Goal: Transaction & Acquisition: Purchase product/service

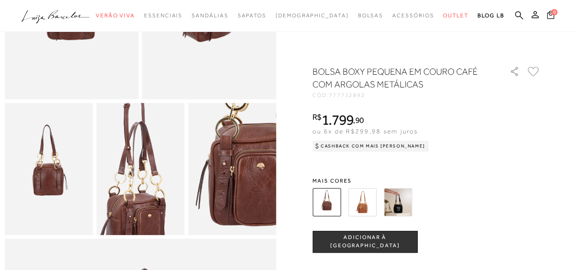
scroll to position [228, 0]
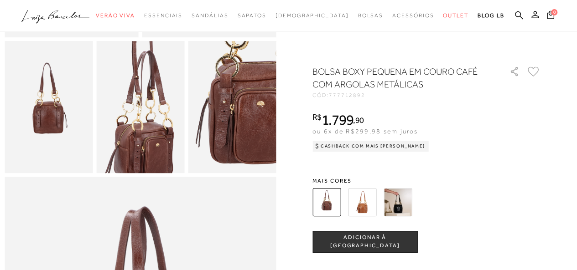
click at [140, 140] on img at bounding box center [140, 81] width 176 height 264
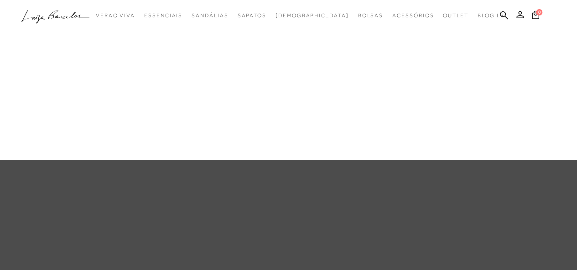
click at [0, 0] on link "Bolsas" at bounding box center [0, 0] width 0 height 0
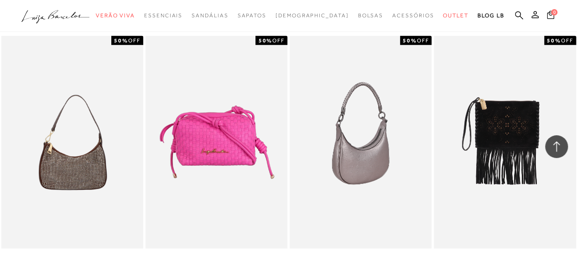
scroll to position [1276, 0]
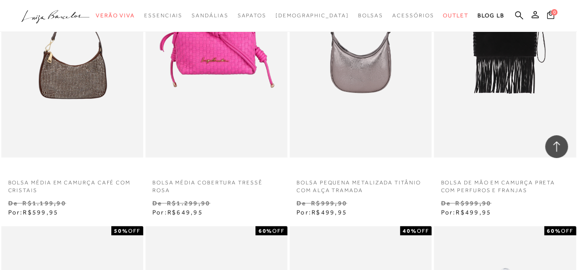
click at [500, 79] on img at bounding box center [504, 51] width 141 height 213
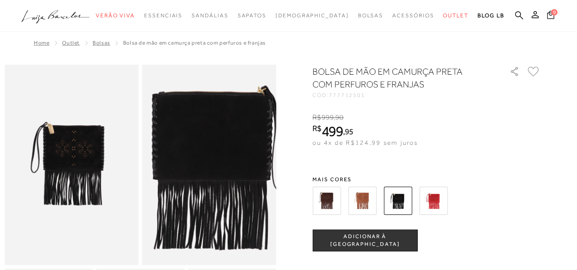
click at [207, 162] on img at bounding box center [212, 170] width 268 height 402
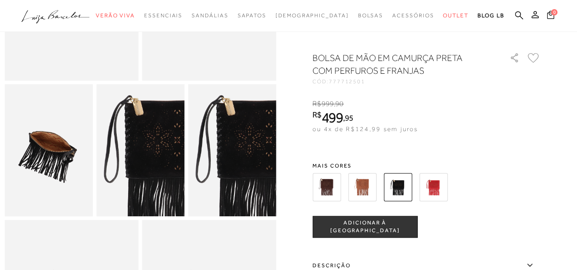
scroll to position [228, 0]
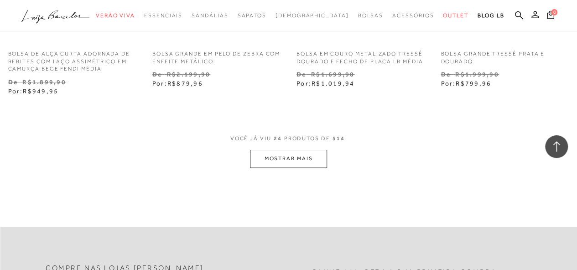
scroll to position [1732, 0]
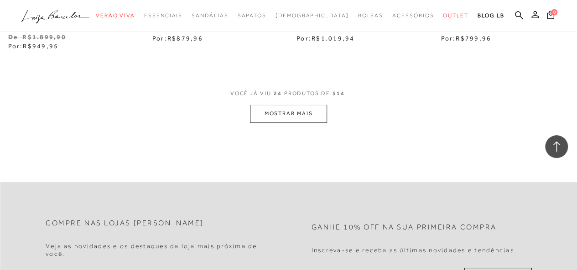
click at [280, 112] on button "MOSTRAR MAIS" at bounding box center [288, 114] width 77 height 18
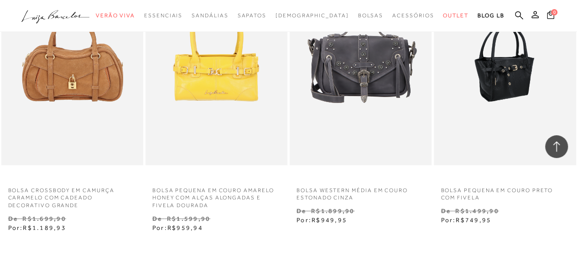
scroll to position [3445, 0]
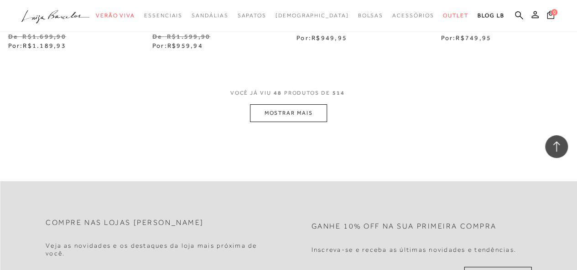
click at [288, 116] on button "MOSTRAR MAIS" at bounding box center [288, 113] width 77 height 18
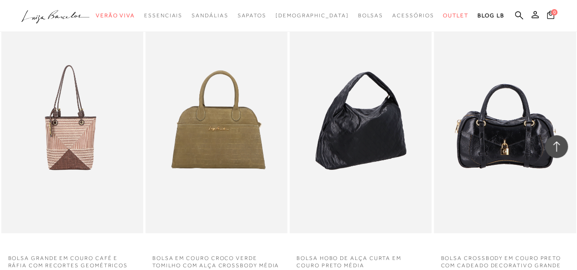
scroll to position [3537, 0]
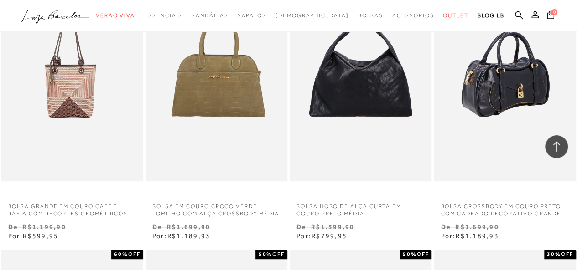
click at [489, 120] on img at bounding box center [504, 75] width 141 height 213
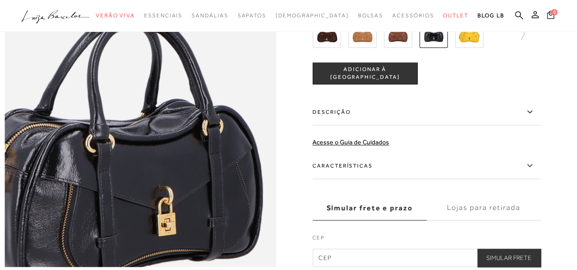
scroll to position [547, 0]
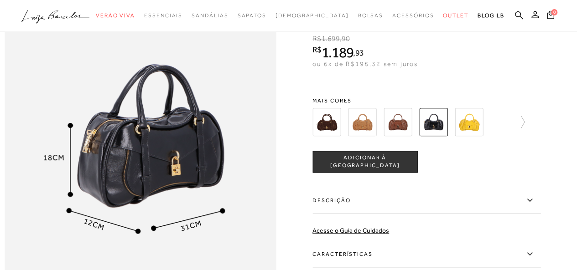
scroll to position [638, 0]
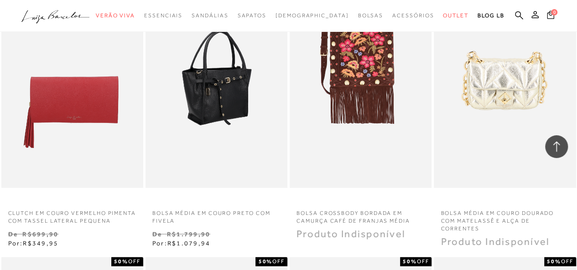
scroll to position [4402, 0]
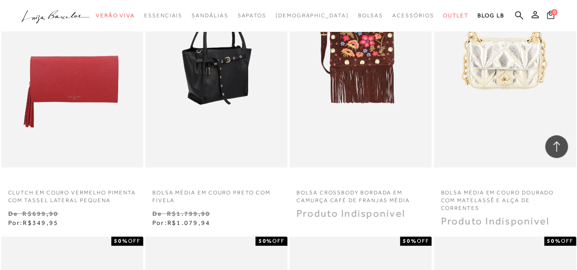
click at [219, 103] on img at bounding box center [216, 61] width 141 height 213
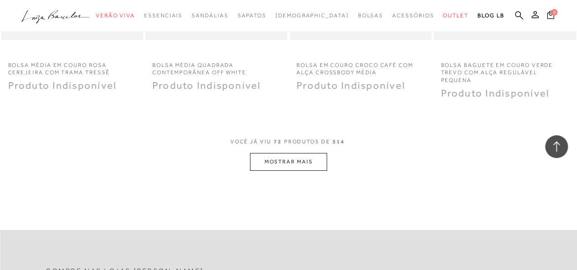
scroll to position [5086, 0]
click at [286, 170] on button "MOSTRAR MAIS" at bounding box center [288, 162] width 77 height 18
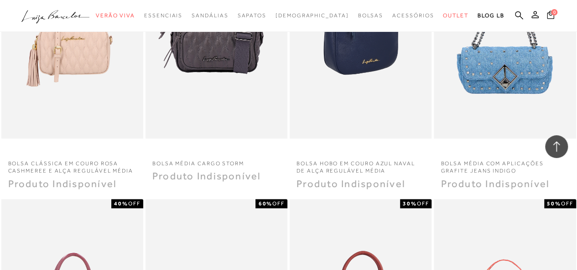
scroll to position [5633, 0]
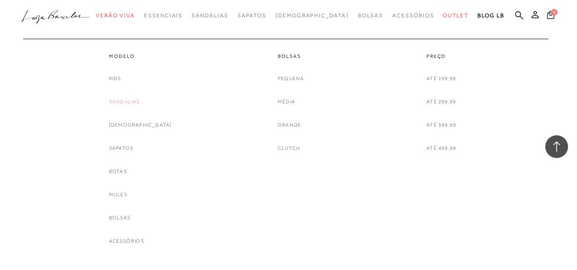
click at [140, 102] on link "Sandálias" at bounding box center [124, 102] width 31 height 10
click at [126, 192] on link "Mules" at bounding box center [118, 195] width 18 height 10
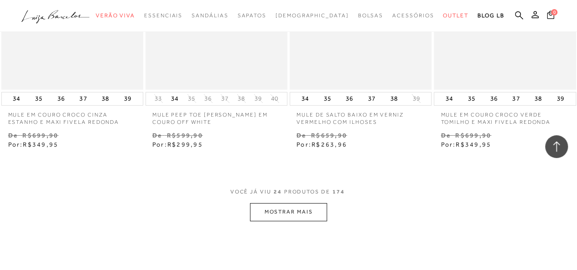
scroll to position [1686, 0]
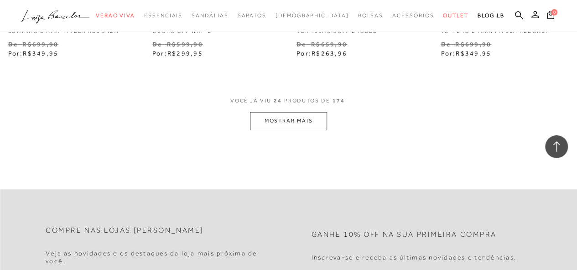
click at [292, 122] on button "MOSTRAR MAIS" at bounding box center [288, 121] width 77 height 18
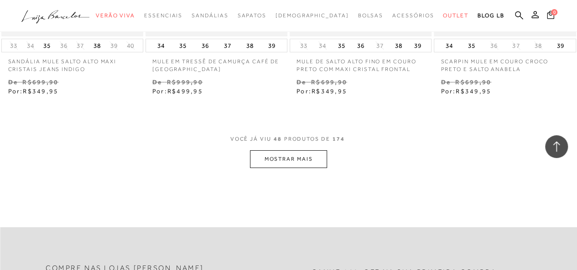
scroll to position [3418, 0]
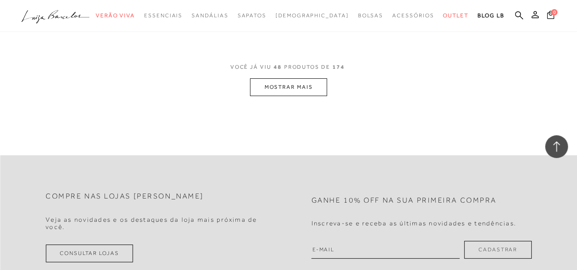
click at [300, 88] on button "MOSTRAR MAIS" at bounding box center [288, 87] width 77 height 18
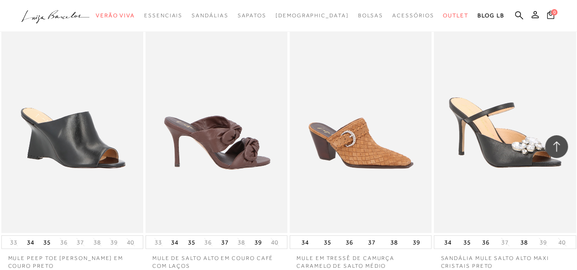
scroll to position [4603, 0]
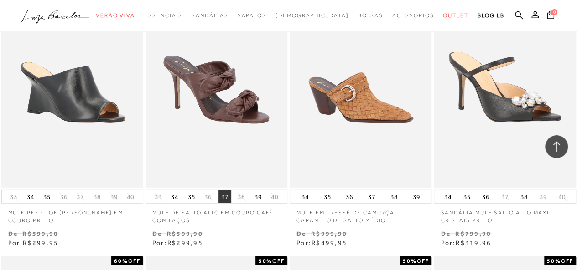
click at [222, 194] on button "37" at bounding box center [224, 196] width 13 height 13
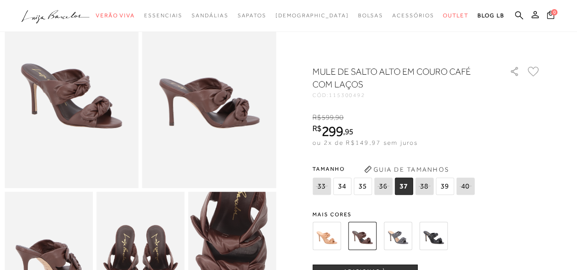
scroll to position [91, 0]
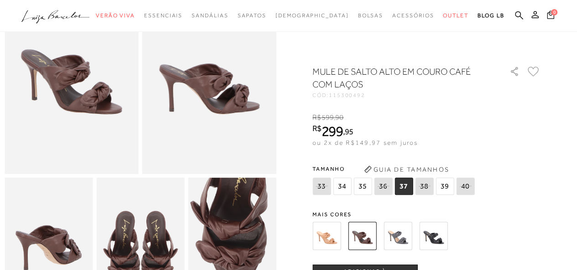
click at [365, 237] on img at bounding box center [362, 236] width 28 height 28
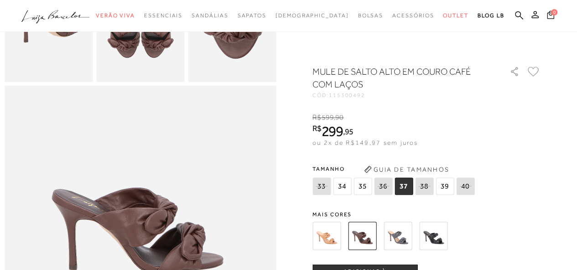
scroll to position [456, 0]
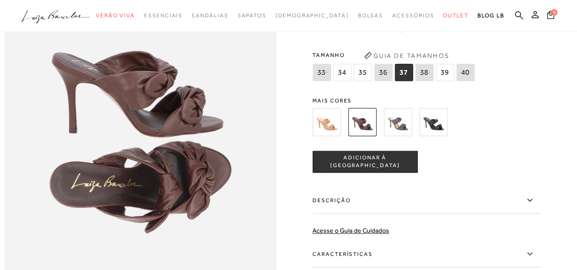
click at [336, 170] on span "ADICIONAR À [GEOGRAPHIC_DATA]" at bounding box center [365, 162] width 104 height 16
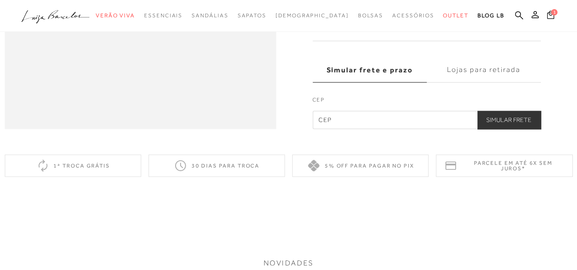
scroll to position [684, 0]
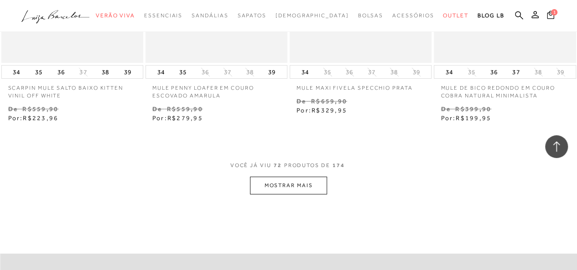
scroll to position [5055, 0]
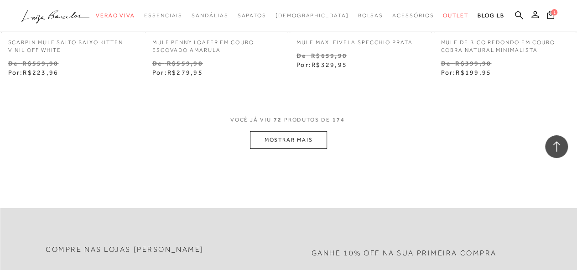
click at [299, 138] on button "MOSTRAR MAIS" at bounding box center [288, 140] width 77 height 18
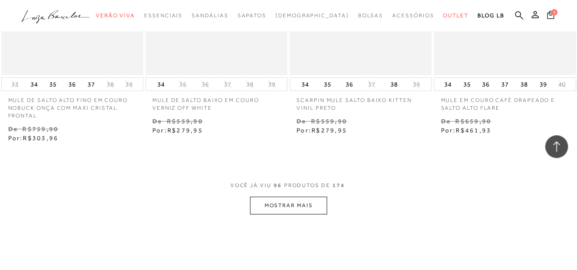
scroll to position [6696, 0]
click at [290, 204] on button "MOSTRAR MAIS" at bounding box center [288, 205] width 77 height 18
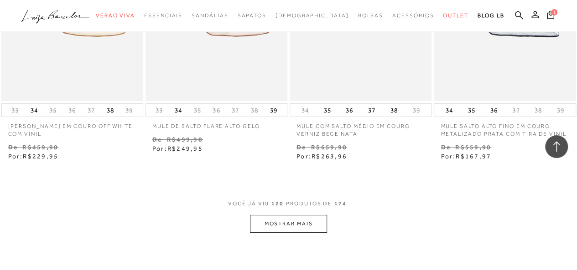
scroll to position [8473, 0]
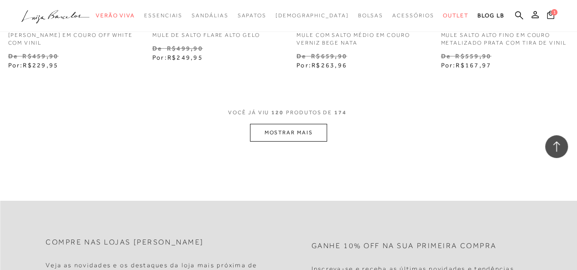
click at [277, 126] on button "MOSTRAR MAIS" at bounding box center [288, 133] width 77 height 18
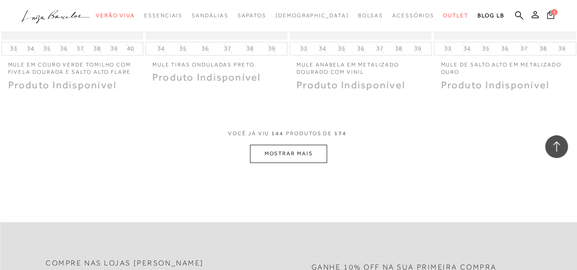
scroll to position [10114, 0]
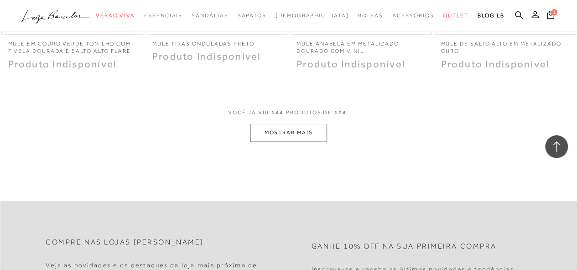
click at [317, 136] on button "MOSTRAR MAIS" at bounding box center [288, 133] width 77 height 18
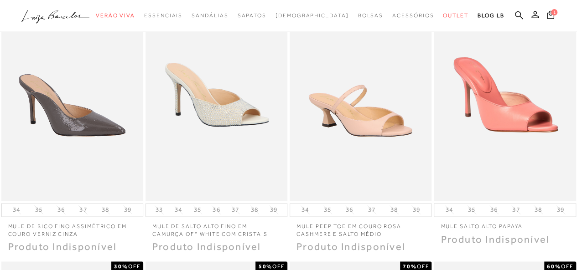
scroll to position [0, 0]
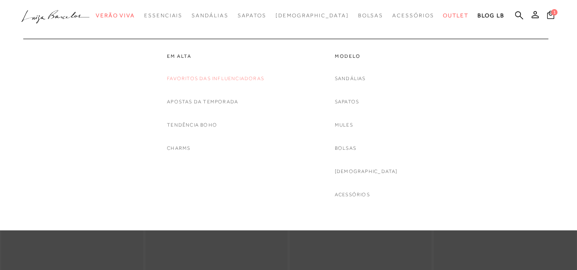
click at [182, 76] on link "Favoritos das Influenciadoras" at bounding box center [215, 79] width 97 height 10
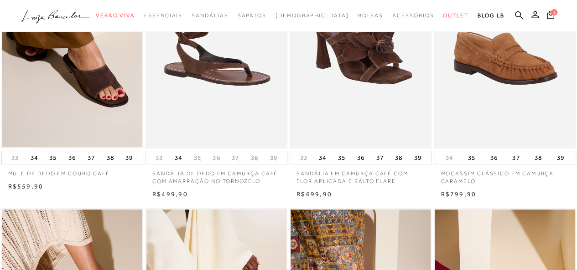
scroll to position [46, 0]
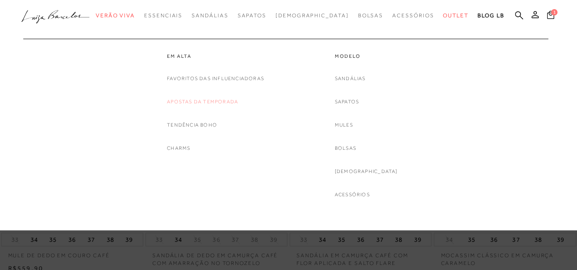
click at [195, 100] on link "Apostas da Temporada" at bounding box center [202, 102] width 71 height 10
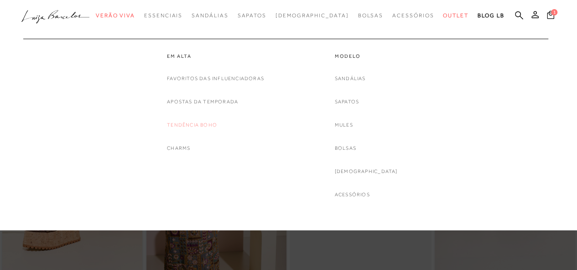
click at [188, 124] on link "Tendência Boho" at bounding box center [192, 125] width 50 height 10
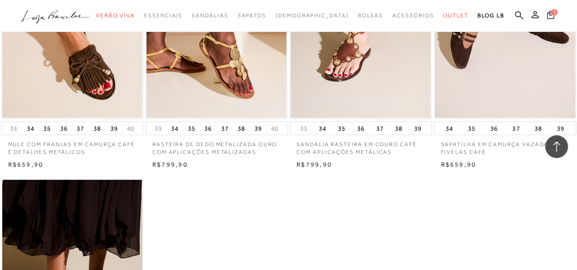
scroll to position [1413, 0]
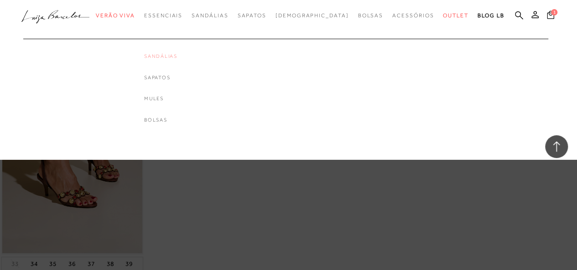
click at [177, 53] on link "Sandálias" at bounding box center [160, 56] width 33 height 8
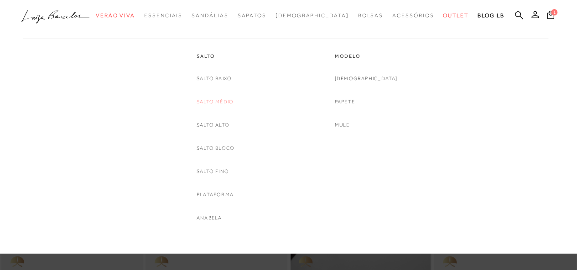
click at [212, 101] on link "Salto Médio" at bounding box center [214, 102] width 37 height 10
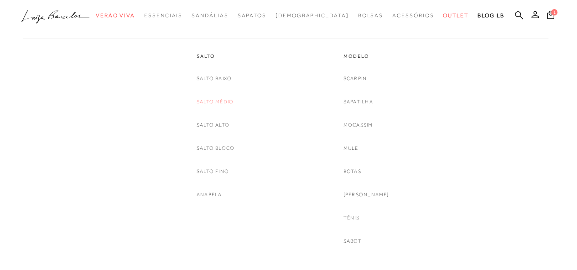
click at [214, 99] on link "Salto Médio" at bounding box center [214, 102] width 37 height 10
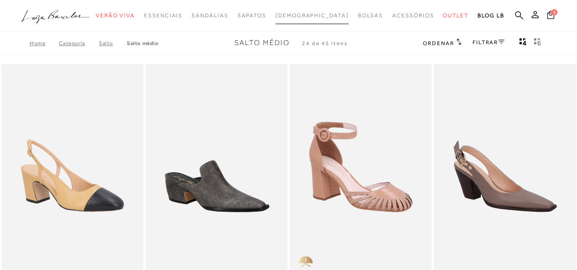
click at [306, 13] on span "[DEMOGRAPHIC_DATA]" at bounding box center [311, 15] width 73 height 6
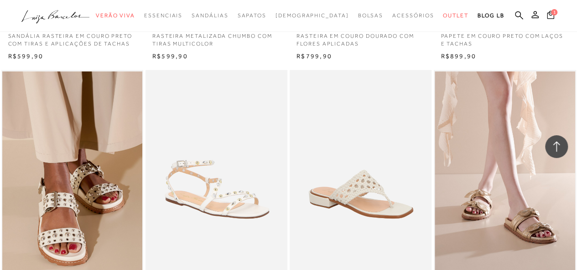
scroll to position [1413, 0]
